Goal: Navigation & Orientation: Find specific page/section

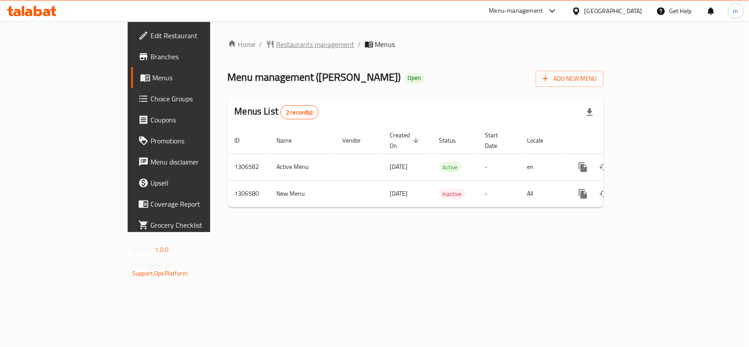
click at [276, 48] on span "Restaurants management" at bounding box center [315, 44] width 78 height 11
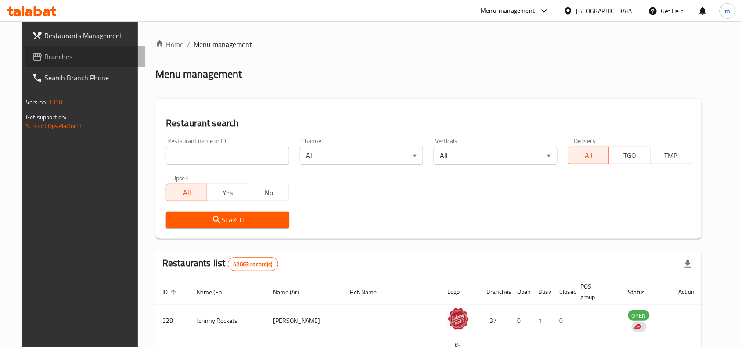
click at [60, 64] on link "Branches" at bounding box center [85, 56] width 120 height 21
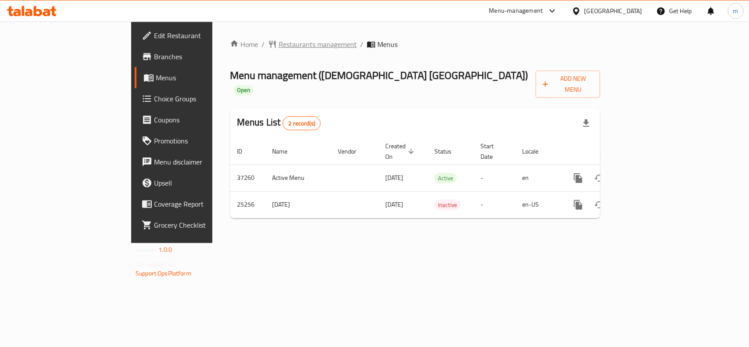
click at [279, 42] on span "Restaurants management" at bounding box center [318, 44] width 78 height 11
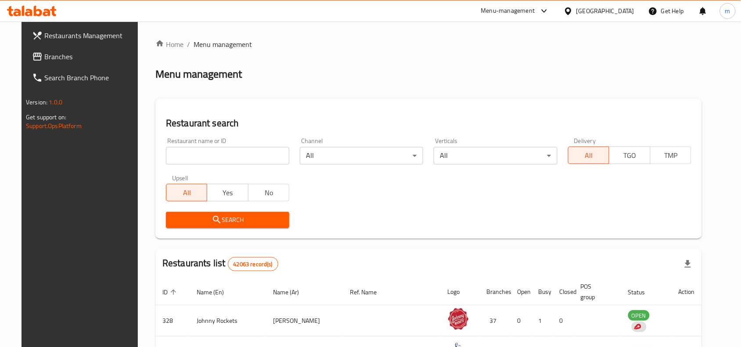
click at [58, 53] on span "Branches" at bounding box center [91, 56] width 94 height 11
